Goal: Use online tool/utility: Utilize a website feature to perform a specific function

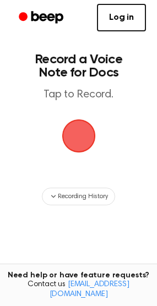
click at [84, 130] on span "button" at bounding box center [79, 136] width 34 height 34
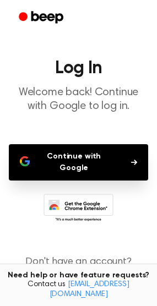
click at [106, 162] on button "Continue with Google" at bounding box center [78, 162] width 139 height 36
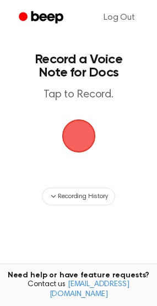
click at [90, 140] on span "button" at bounding box center [78, 136] width 36 height 36
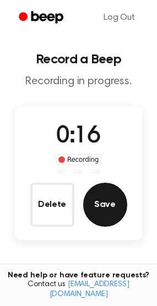
click at [109, 215] on button "Save" at bounding box center [105, 205] width 44 height 44
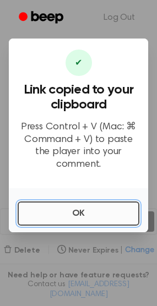
click at [105, 211] on button "OK" at bounding box center [79, 213] width 122 height 24
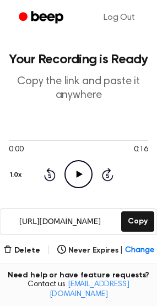
click at [85, 179] on icon "Play Audio" at bounding box center [78, 174] width 28 height 28
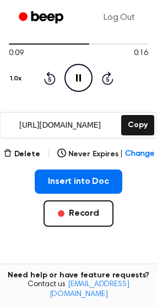
scroll to position [107, 0]
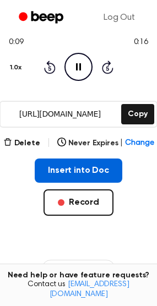
click at [89, 167] on button "Insert into Doc" at bounding box center [78, 170] width 87 height 24
